Goal: Information Seeking & Learning: Check status

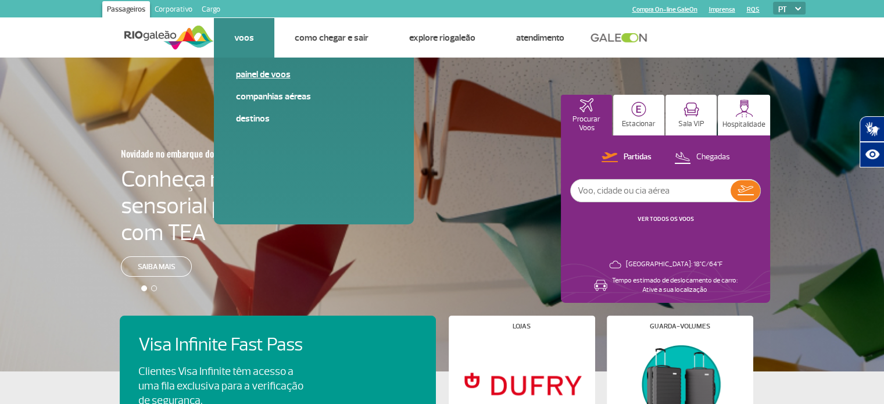
click at [259, 79] on link "Painel de voos" at bounding box center [314, 74] width 156 height 13
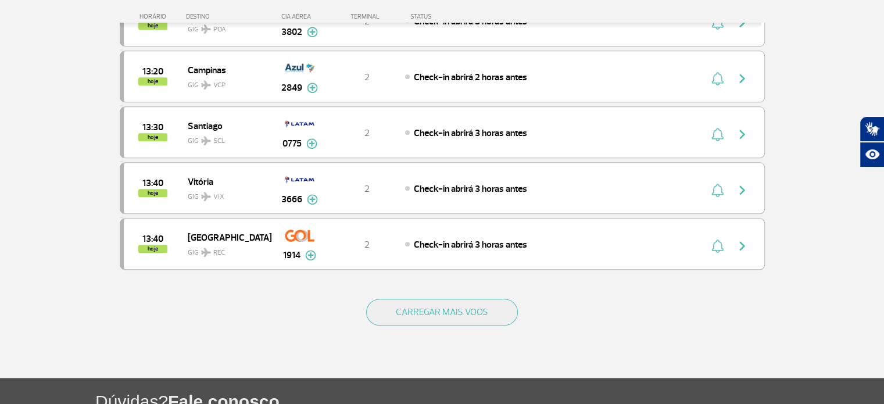
scroll to position [1047, 0]
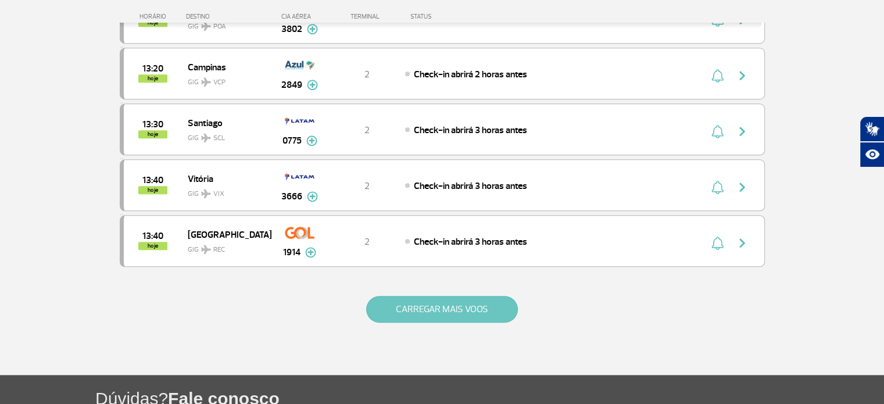
click at [402, 306] on button "CARREGAR MAIS VOOS" at bounding box center [442, 309] width 152 height 27
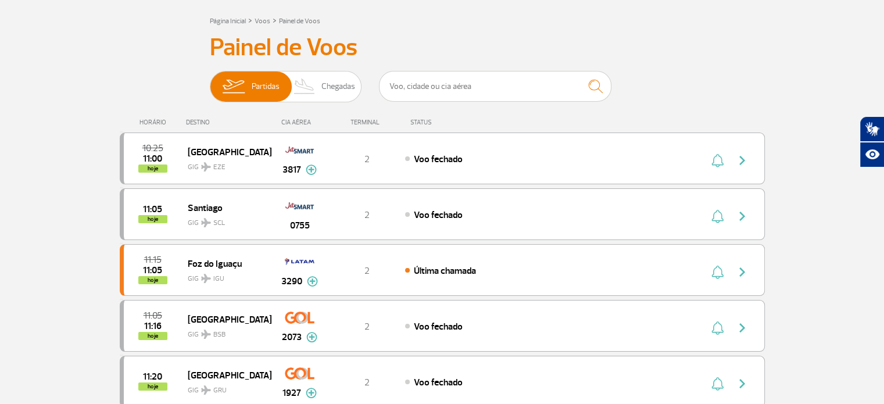
scroll to position [116, 0]
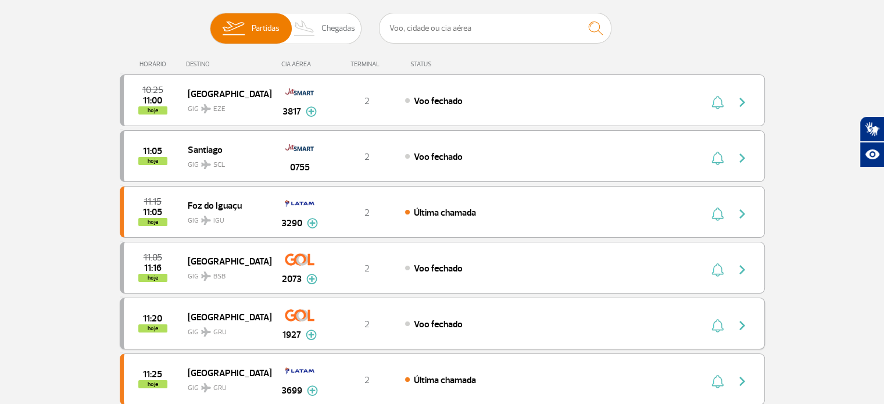
click at [744, 325] on img "button" at bounding box center [743, 326] width 14 height 14
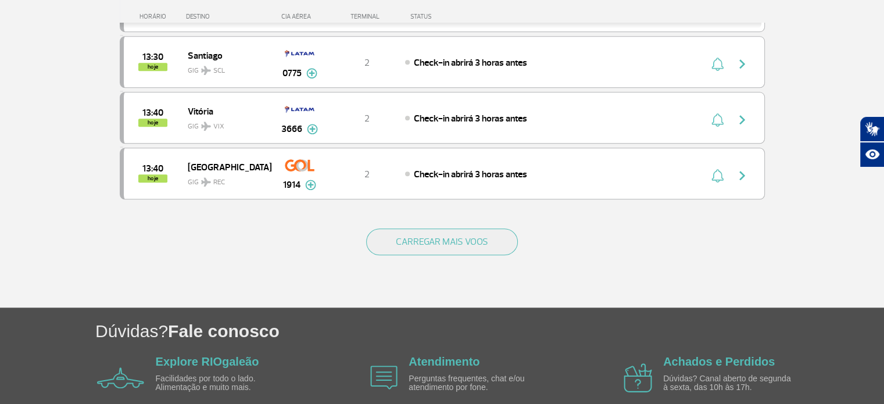
scroll to position [1161, 0]
